Goal: Task Accomplishment & Management: Complete application form

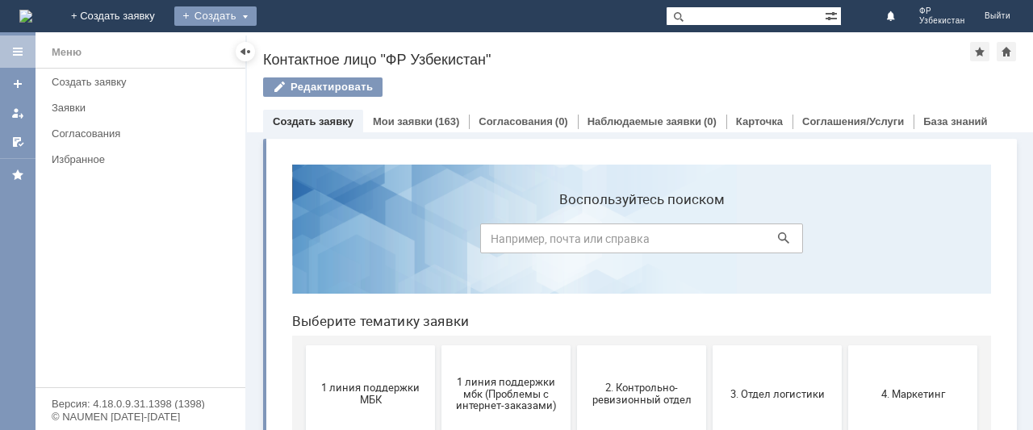
click at [257, 19] on div "Создать" at bounding box center [215, 15] width 82 height 19
click at [300, 49] on link "Заявка" at bounding box center [239, 48] width 123 height 19
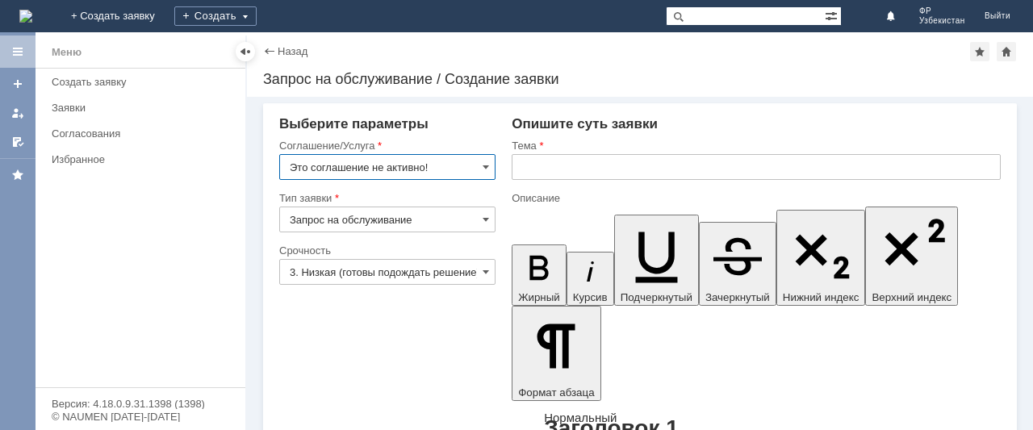
click at [486, 166] on input "Это соглашение не активно!" at bounding box center [387, 167] width 216 height 26
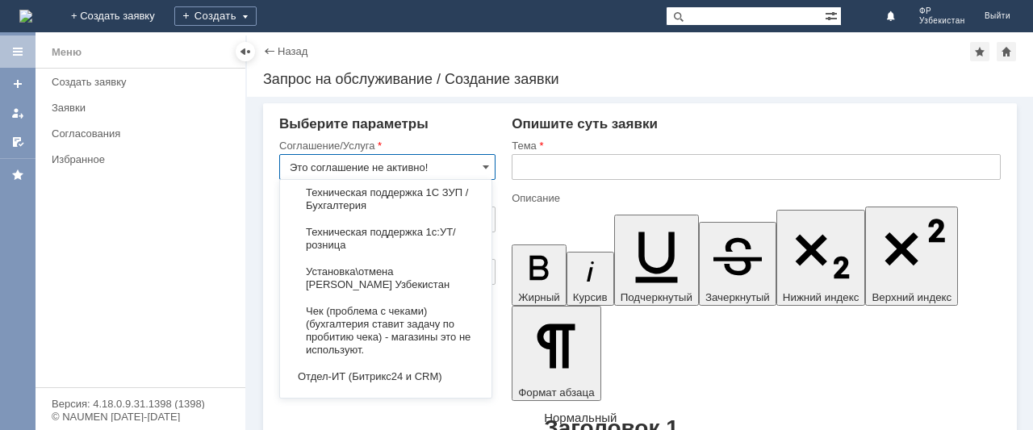
scroll to position [3365, 0]
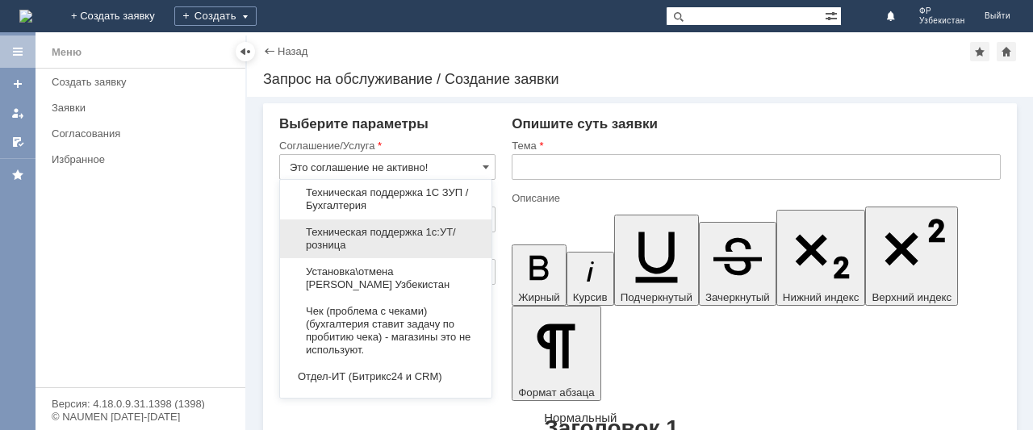
click at [401, 252] on span "Техническая поддержка 1с:УТ/розница" at bounding box center [386, 239] width 192 height 26
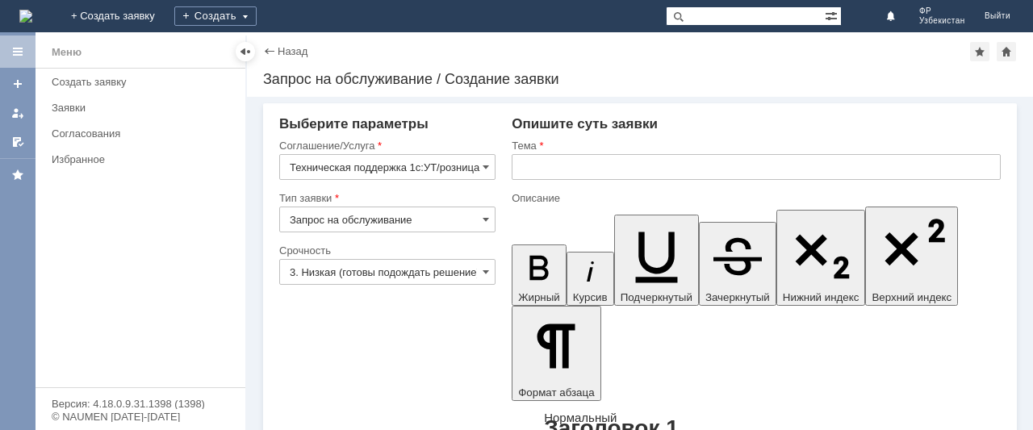
type input "Техническая поддержка 1с:УТ/розница"
click at [423, 277] on input "3. Низкая (готовы подождать решение)" at bounding box center [387, 272] width 216 height 26
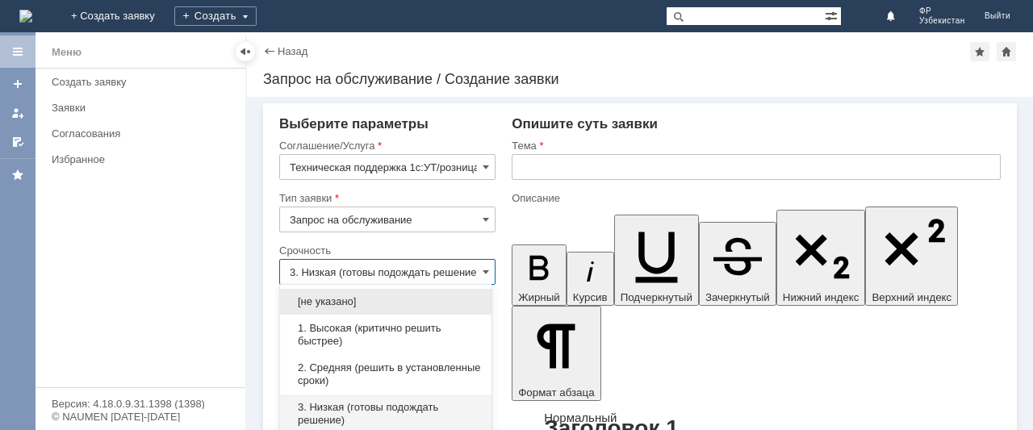
scroll to position [41, 0]
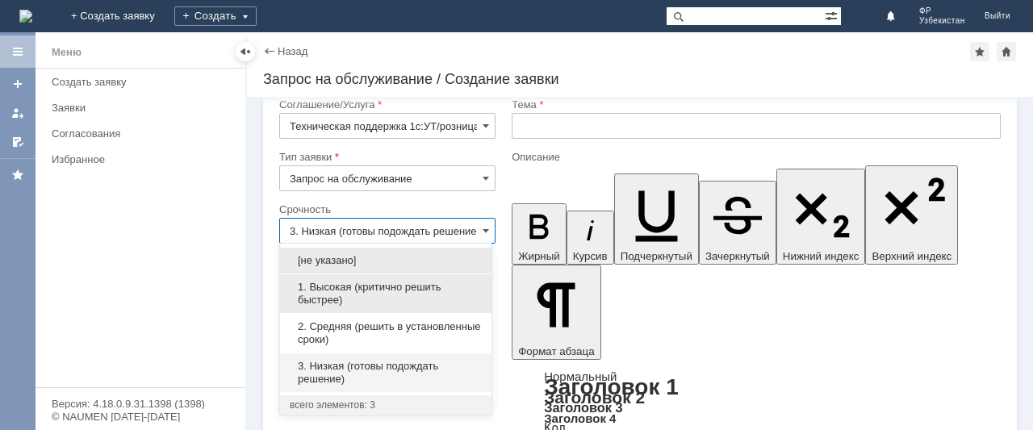
click at [379, 294] on span "1. Высокая (критично решить быстрее)" at bounding box center [386, 294] width 192 height 26
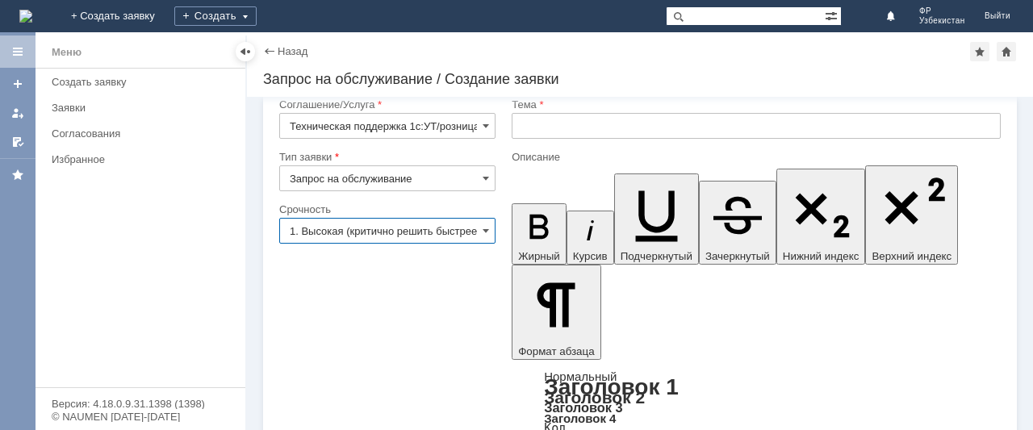
type input "1. Высокая (критично решить быстрее)"
click at [551, 121] on input "text" at bounding box center [756, 126] width 489 height 26
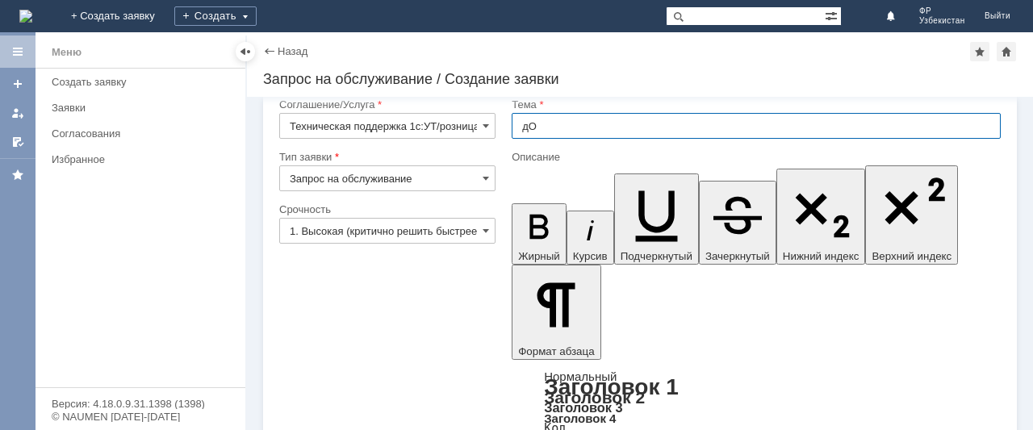
type input "д"
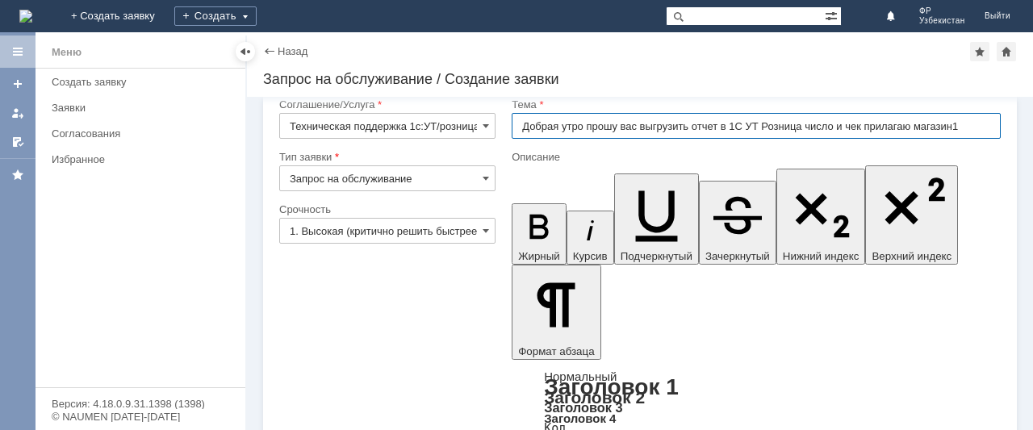
type input "Добрая утро прошу вас выгрузить отчет в 1С УТ Розница число и чек прилагаю мага…"
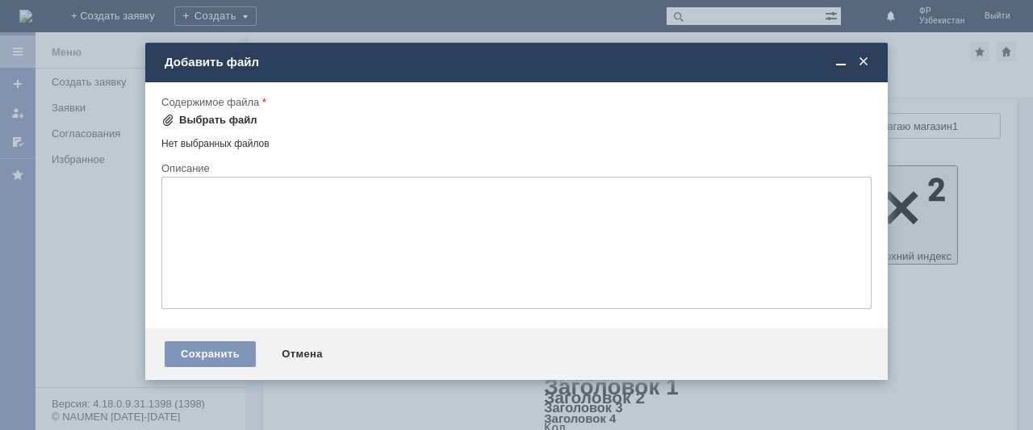
click at [223, 122] on div "Выбрать файл" at bounding box center [218, 120] width 78 height 13
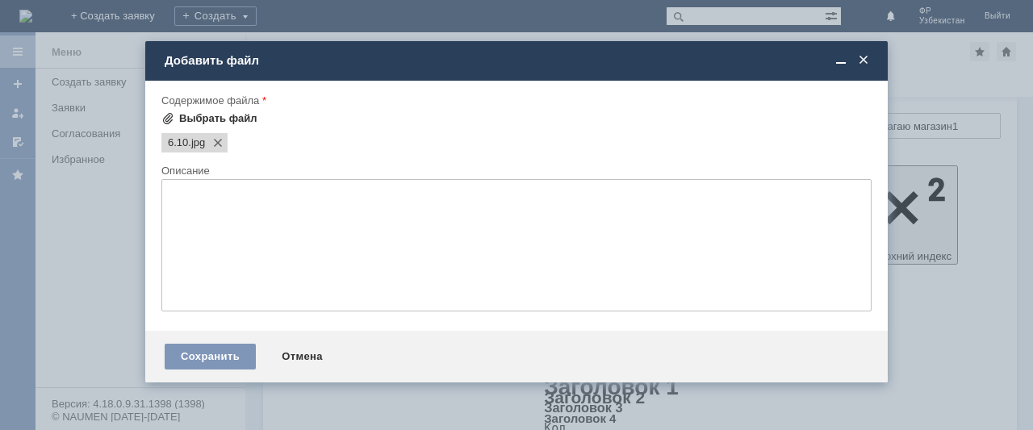
scroll to position [0, 0]
click at [224, 358] on div "Сохранить" at bounding box center [210, 357] width 91 height 26
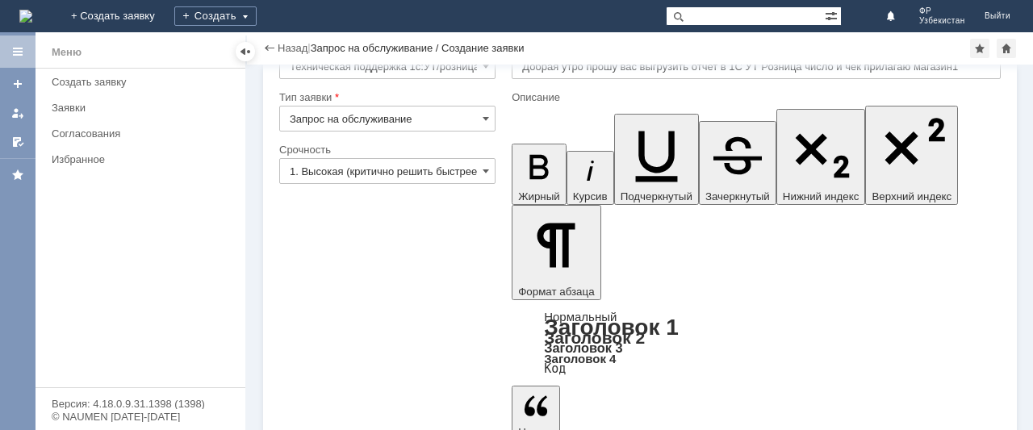
scroll to position [69, 0]
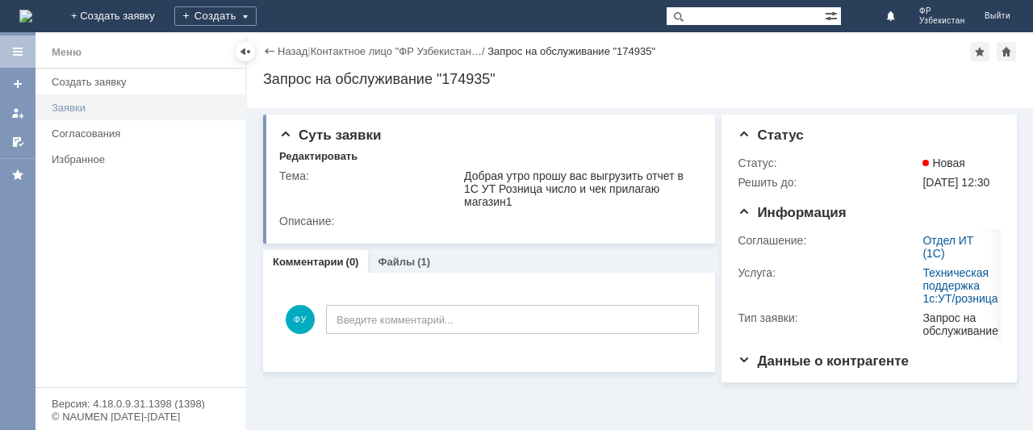
click at [66, 108] on div "Заявки" at bounding box center [144, 108] width 184 height 12
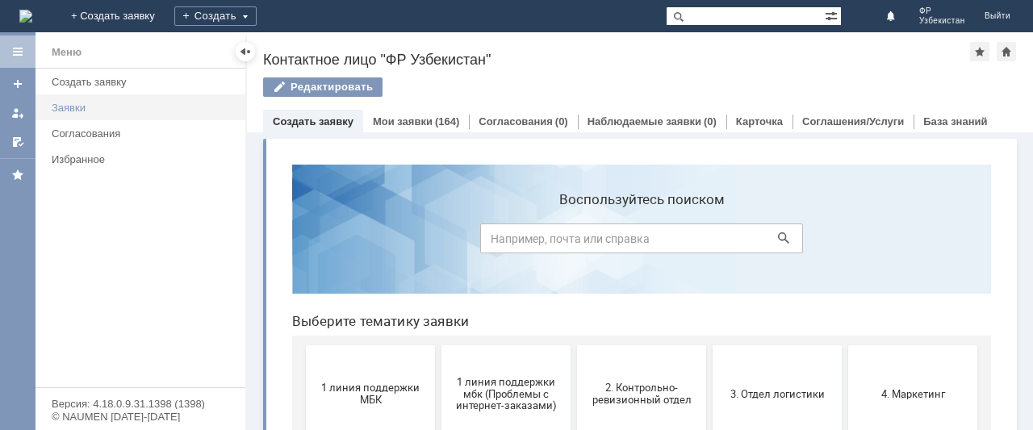
click at [77, 115] on link "Заявки" at bounding box center [143, 107] width 197 height 25
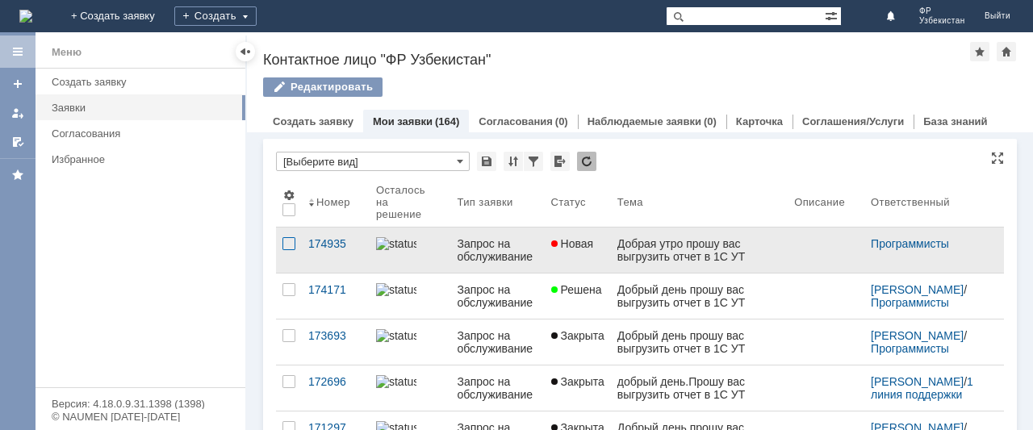
click at [287, 245] on div at bounding box center [289, 243] width 13 height 13
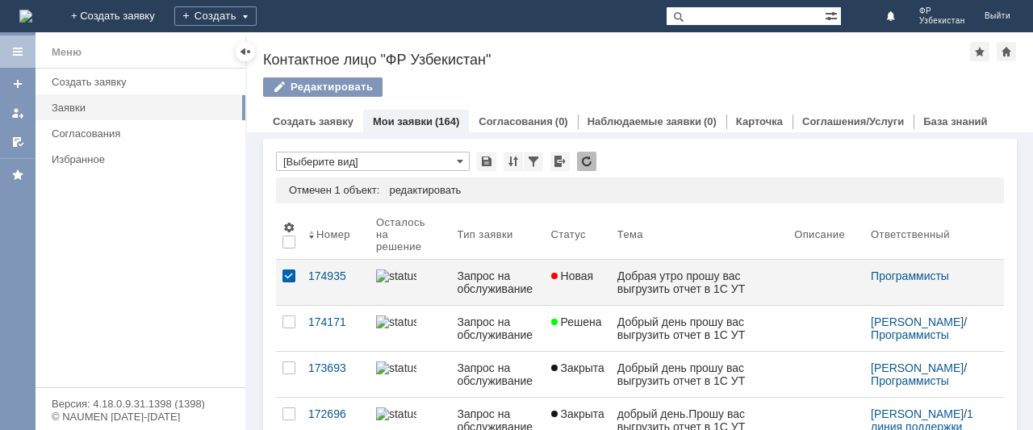
drag, startPoint x: 299, startPoint y: 285, endPoint x: 195, endPoint y: 265, distance: 105.3
click at [195, 265] on div "Меню Создать заявку Заявки Согласования Избранное" at bounding box center [141, 228] width 210 height 319
click at [289, 244] on div at bounding box center [289, 242] width 13 height 13
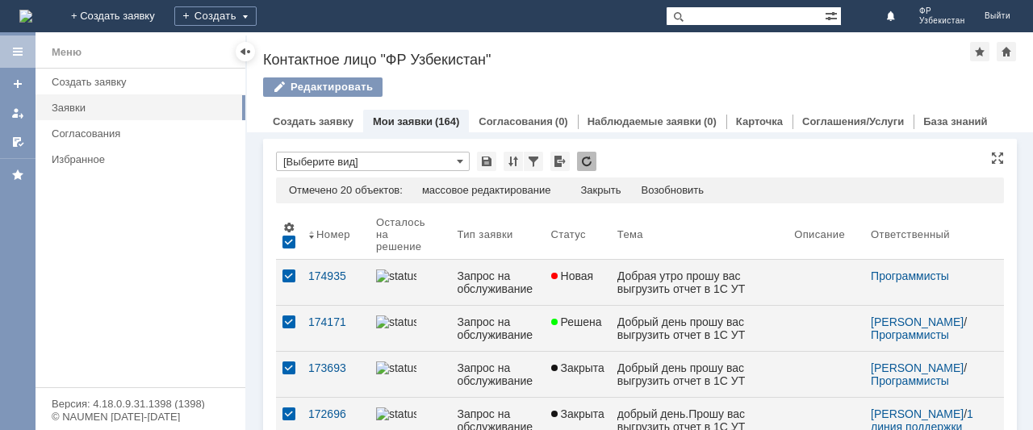
click at [289, 244] on div at bounding box center [289, 242] width 13 height 13
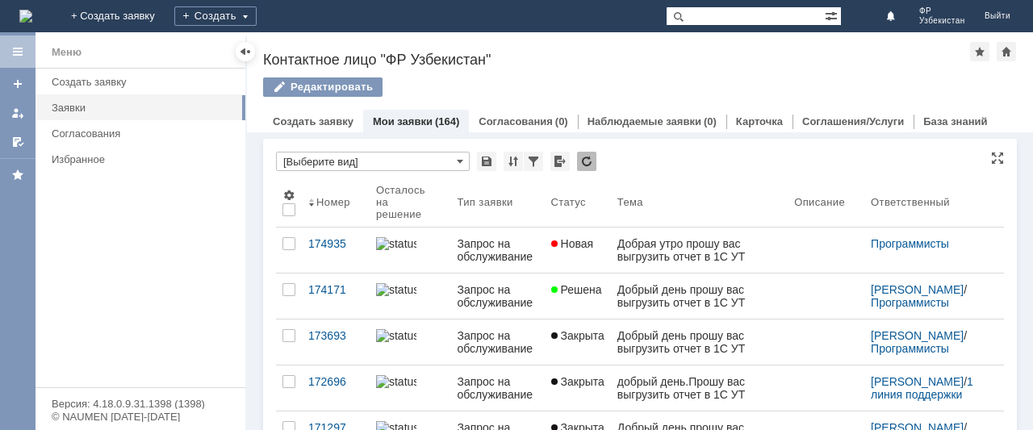
click at [289, 244] on div at bounding box center [289, 243] width 13 height 13
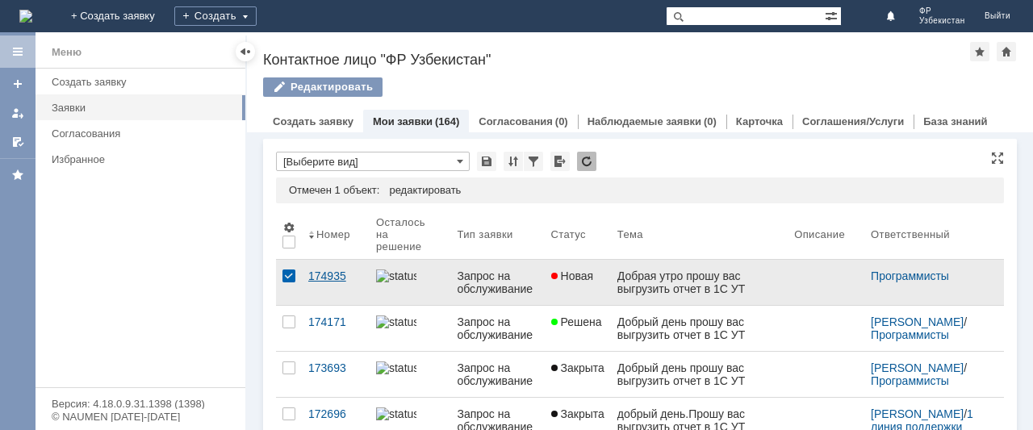
drag, startPoint x: 400, startPoint y: 290, endPoint x: 324, endPoint y: 289, distance: 76.7
click at [324, 289] on link "174935" at bounding box center [336, 282] width 68 height 45
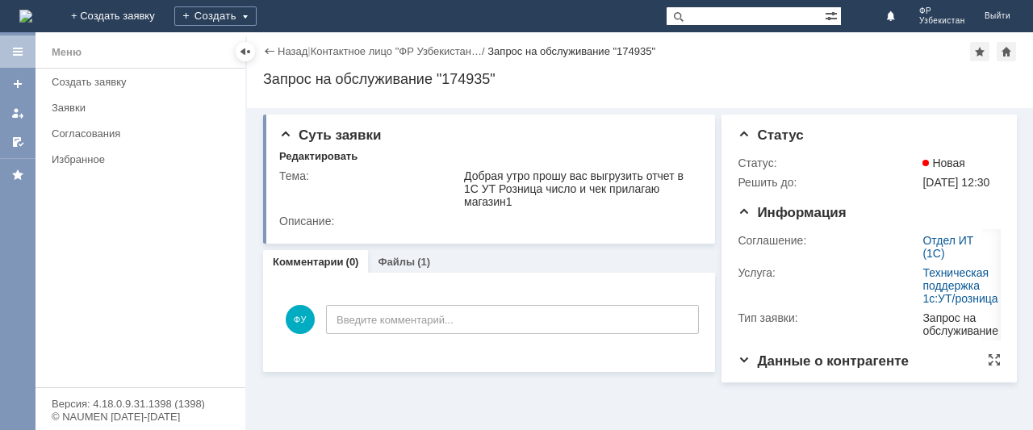
click at [580, 369] on span "Данные о контрагенте" at bounding box center [823, 361] width 171 height 15
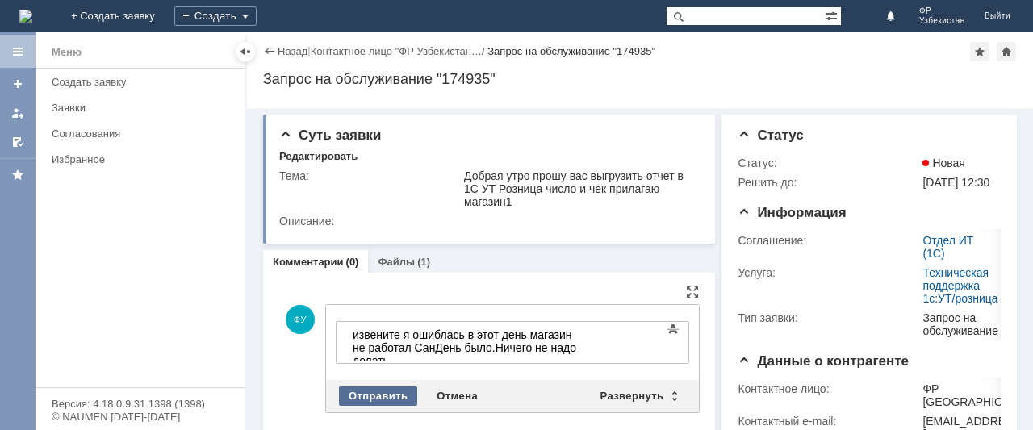
click at [356, 395] on div "Отправить" at bounding box center [378, 396] width 78 height 19
